Goal: Information Seeking & Learning: Learn about a topic

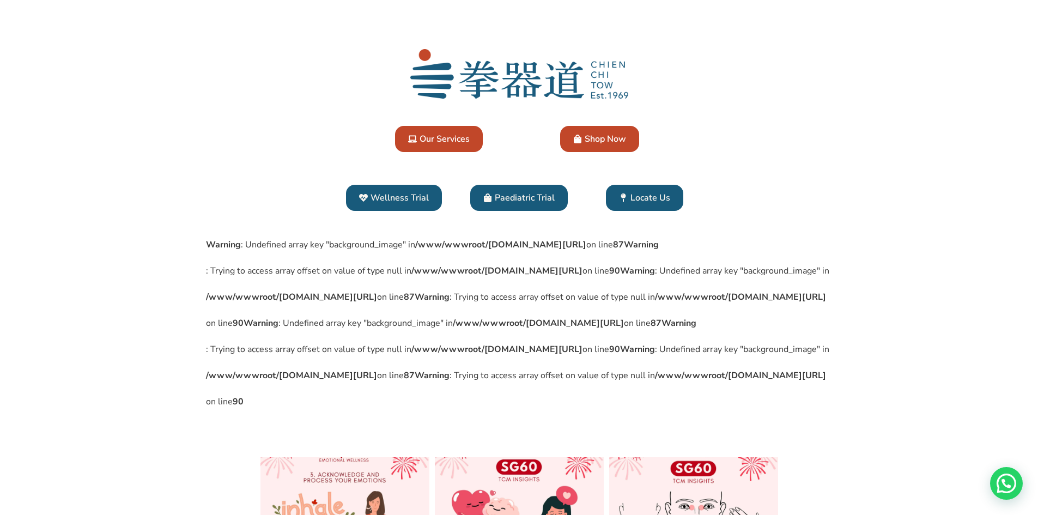
click at [410, 202] on span "Wellness Trial" at bounding box center [400, 197] width 58 height 13
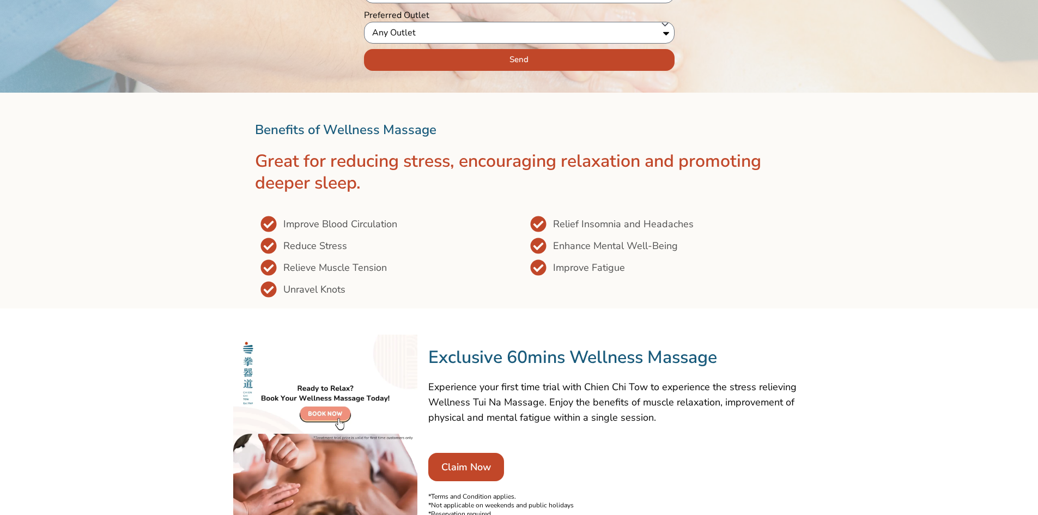
scroll to position [436, 0]
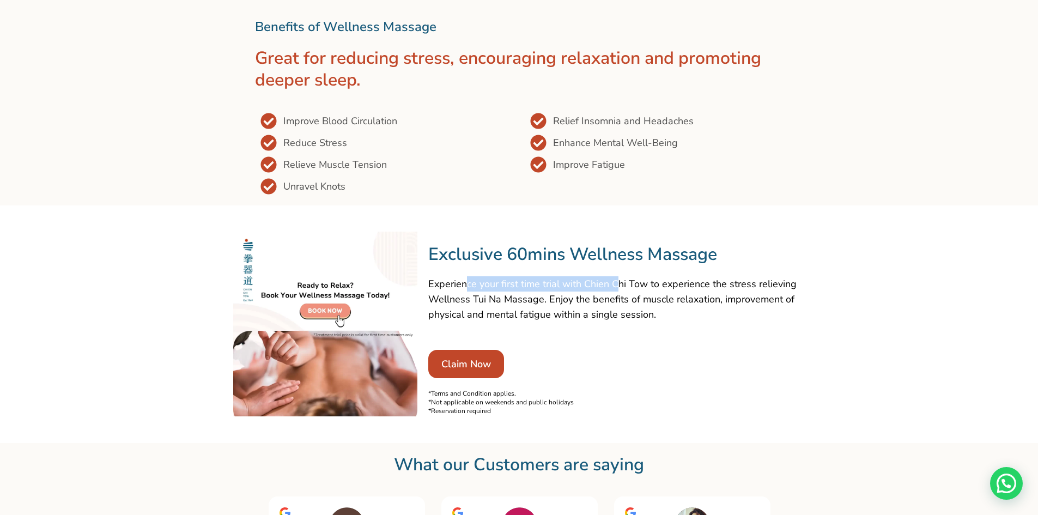
drag, startPoint x: 465, startPoint y: 285, endPoint x: 614, endPoint y: 286, distance: 148.3
click at [614, 286] on p "Experience your first time trial with Chien Chi Tow to experience the stress re…" at bounding box center [616, 299] width 377 height 46
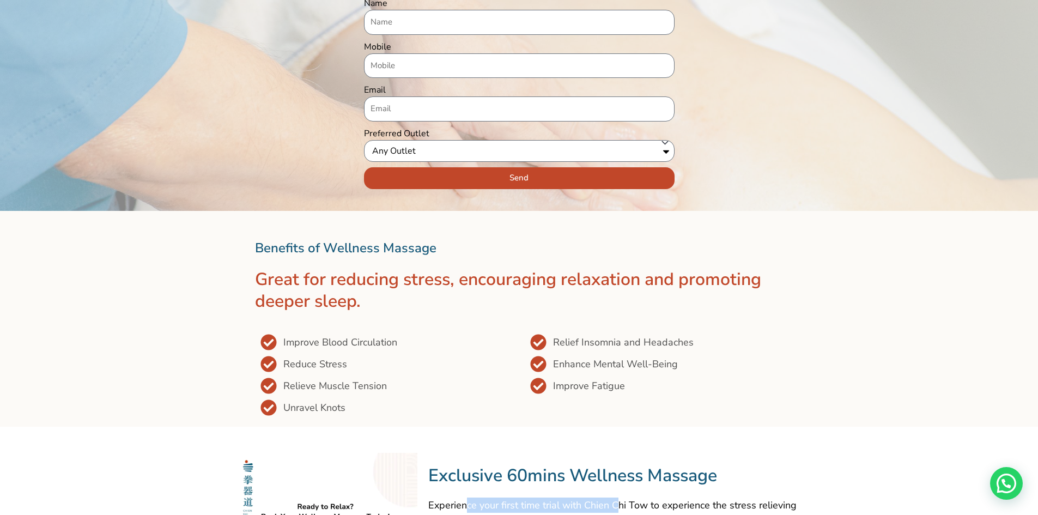
scroll to position [0, 0]
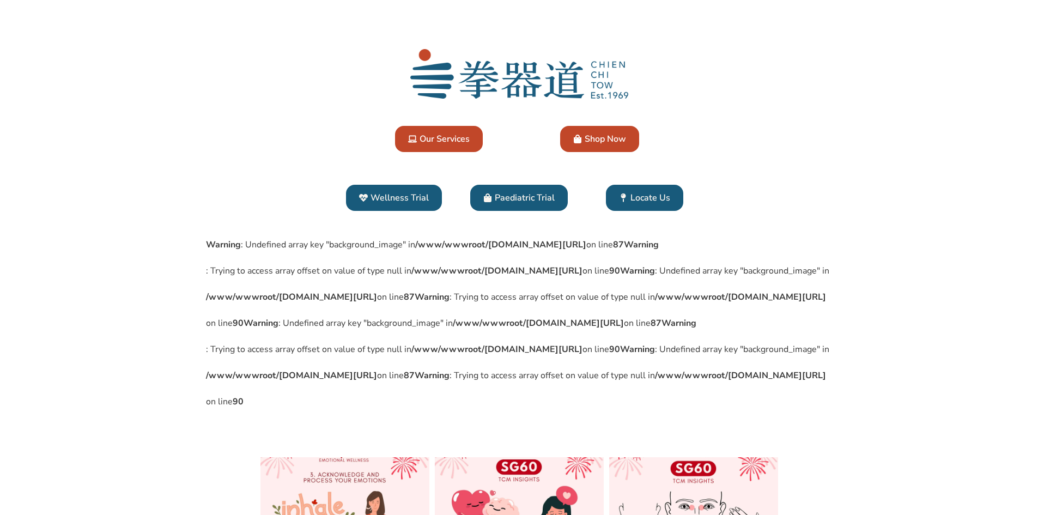
click at [453, 142] on span "Our Services" at bounding box center [445, 138] width 50 height 13
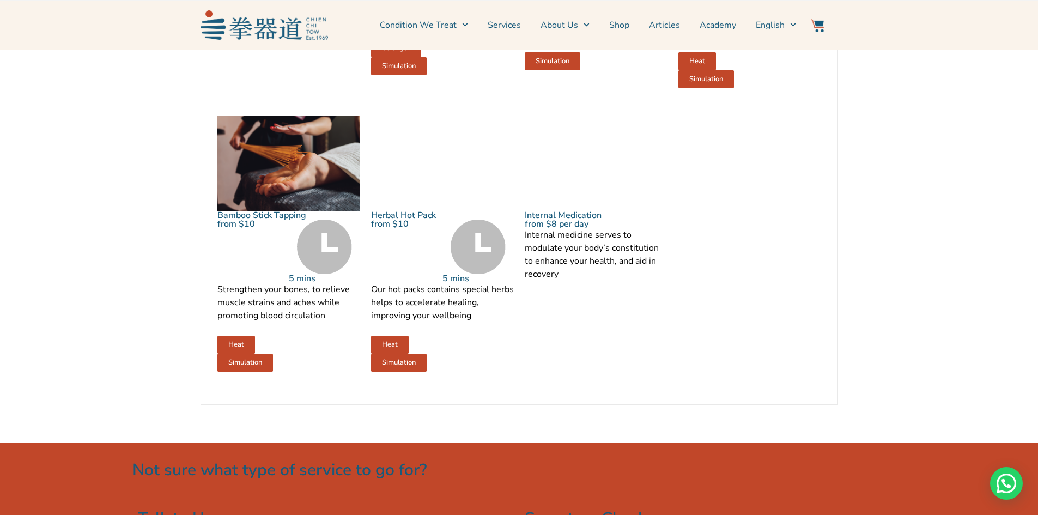
scroll to position [1417, 0]
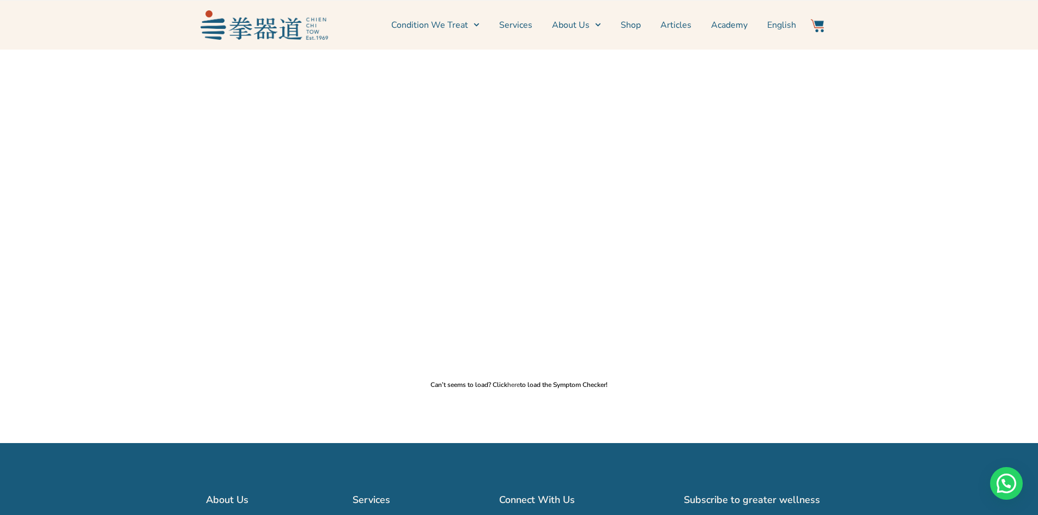
click at [514, 384] on link "here" at bounding box center [513, 384] width 13 height 9
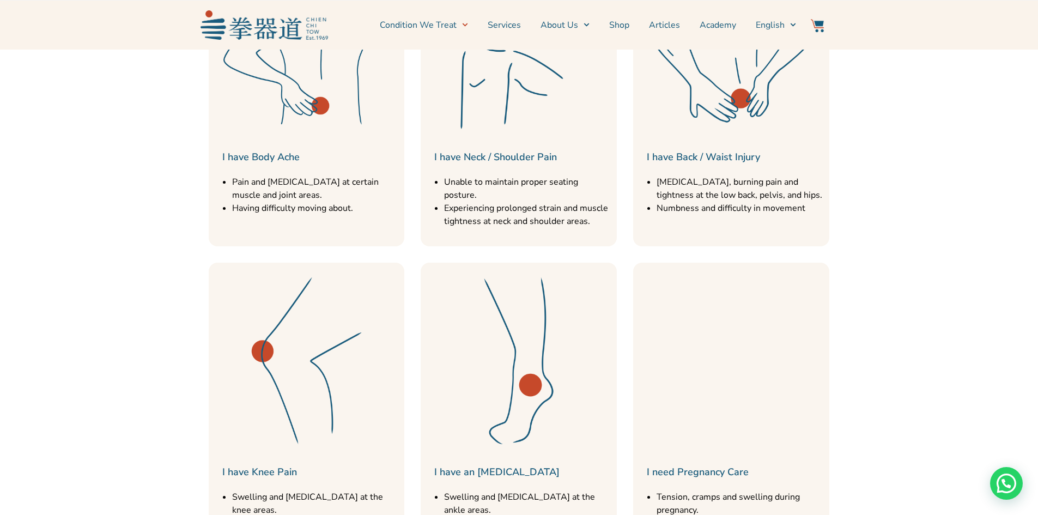
scroll to position [709, 0]
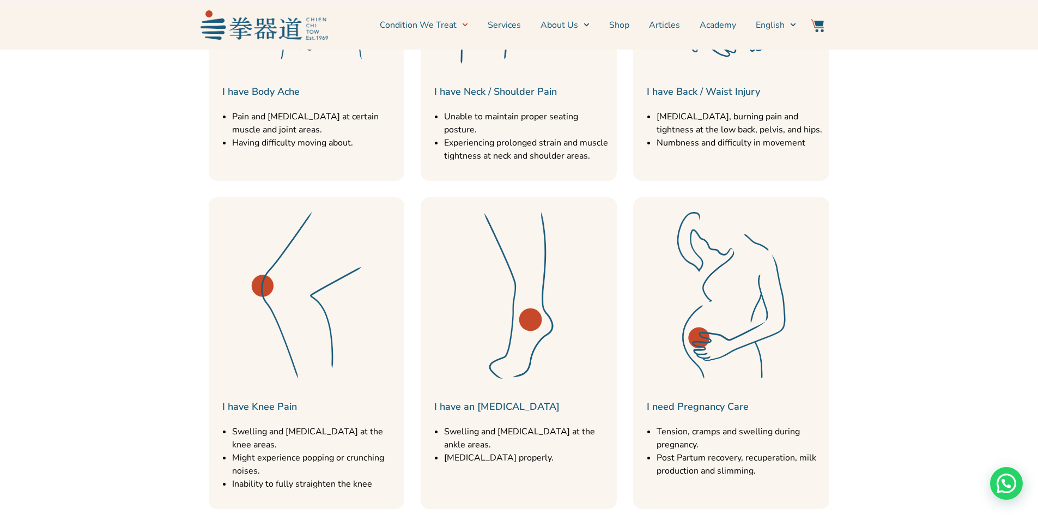
click at [287, 400] on link "I have Knee Pain" at bounding box center [259, 406] width 75 height 13
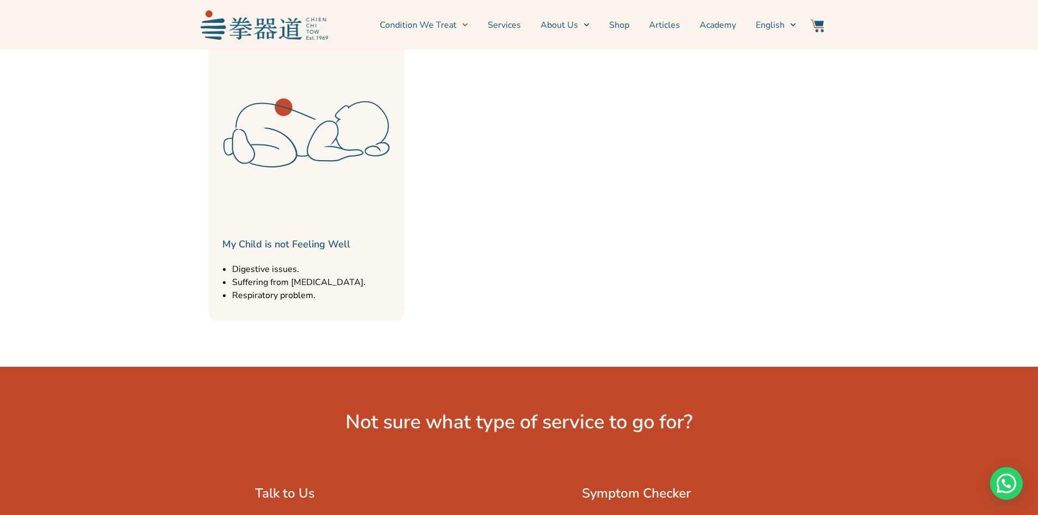
scroll to position [981, 0]
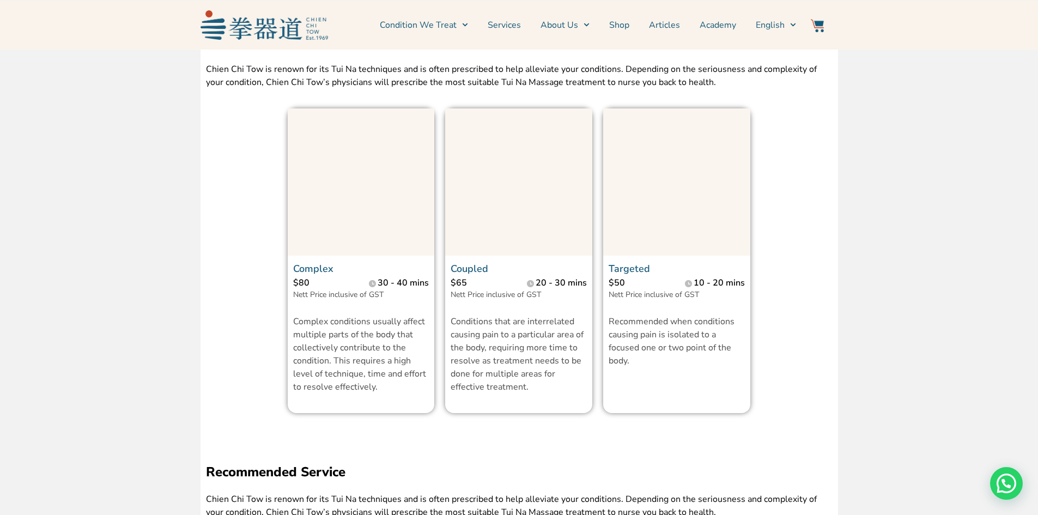
scroll to position [1581, 0]
